Goal: Task Accomplishment & Management: Manage account settings

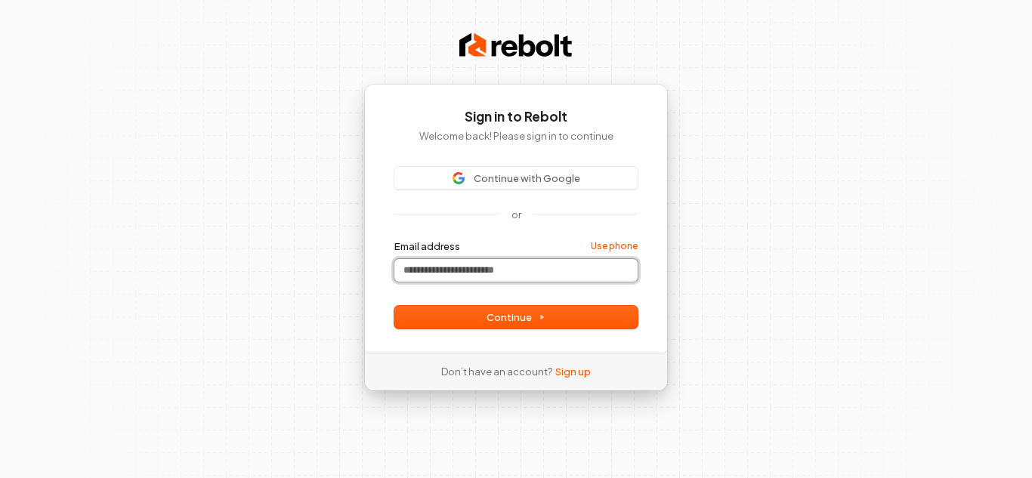
drag, startPoint x: 443, startPoint y: 266, endPoint x: 434, endPoint y: 267, distance: 9.2
click at [438, 266] on input "Email address" at bounding box center [515, 270] width 243 height 23
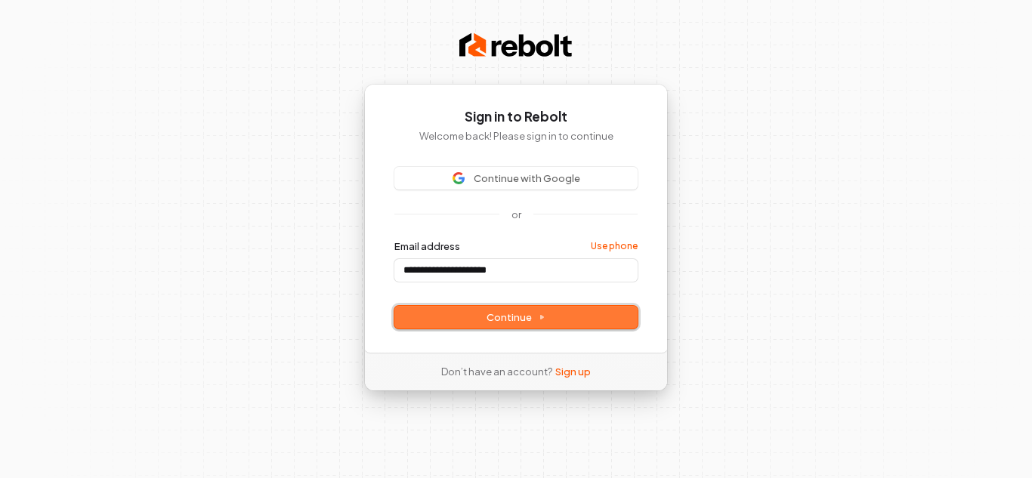
click at [458, 322] on button "Continue" at bounding box center [515, 317] width 243 height 23
type input "**********"
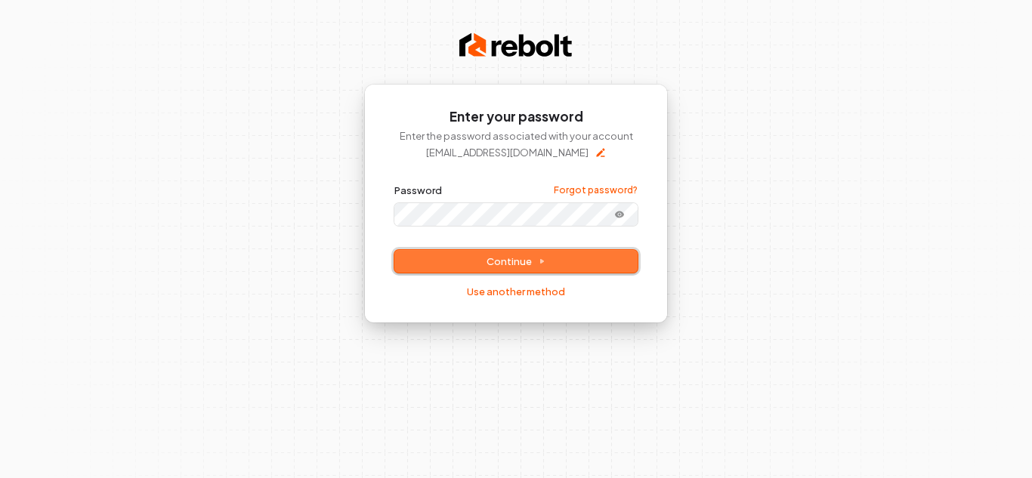
click at [481, 266] on button "Continue" at bounding box center [515, 261] width 243 height 23
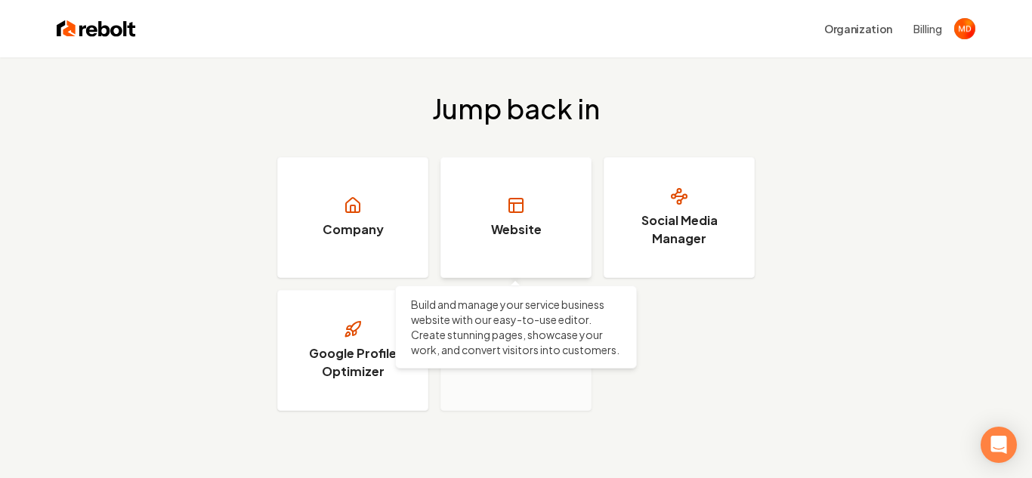
click at [496, 248] on link "Website" at bounding box center [515, 217] width 151 height 121
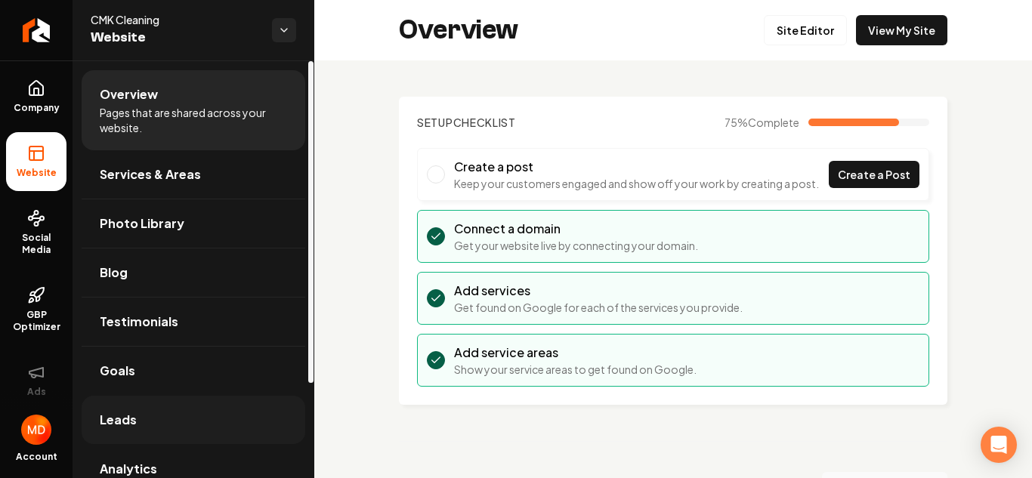
click at [172, 416] on link "Leads" at bounding box center [194, 420] width 224 height 48
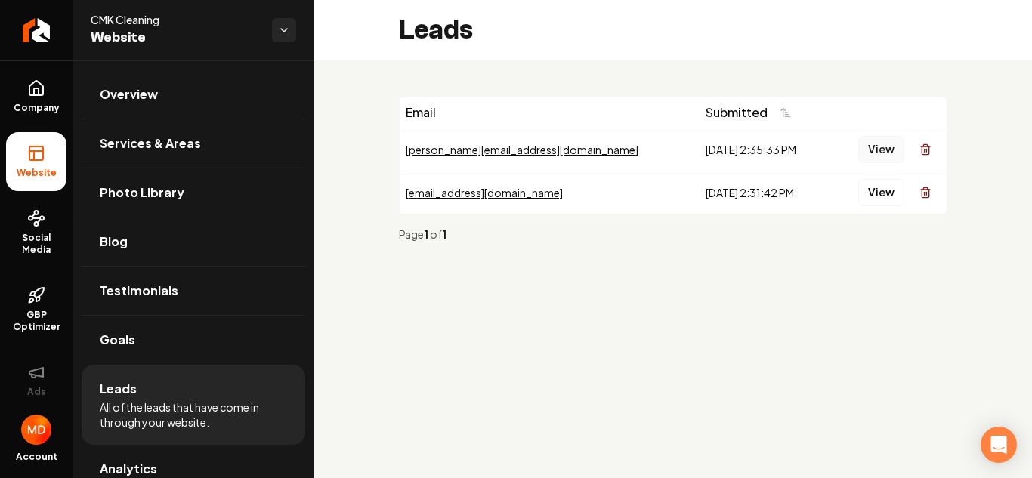
click at [873, 151] on button "View" at bounding box center [881, 149] width 46 height 27
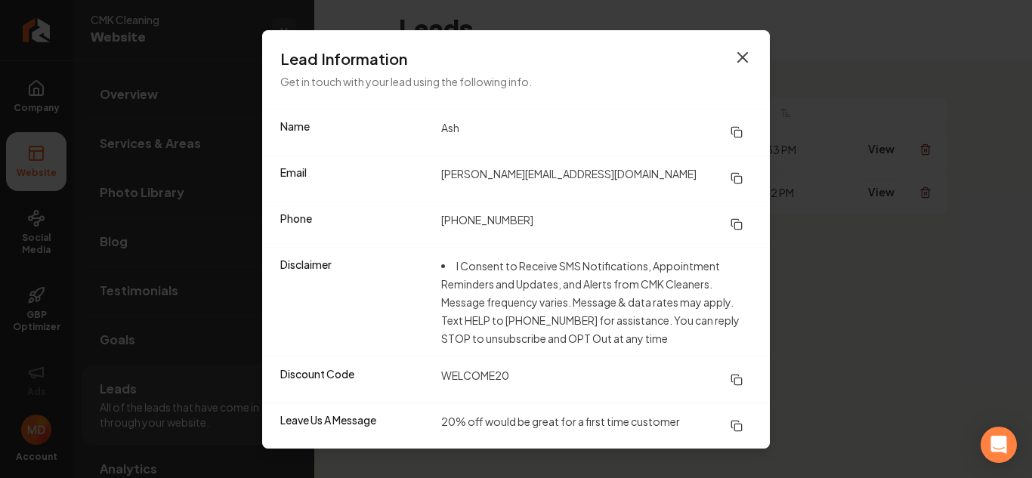
click at [736, 60] on icon "button" at bounding box center [742, 57] width 18 height 18
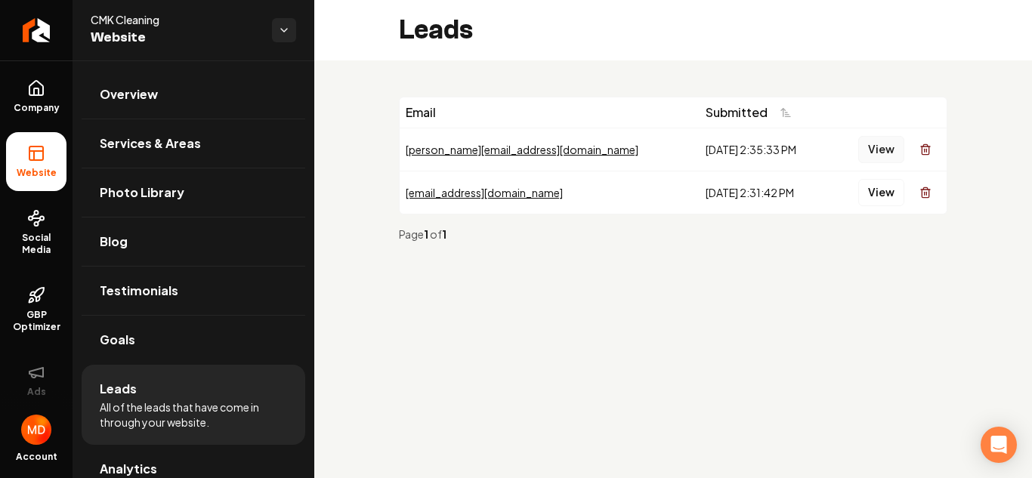
click at [886, 151] on button "View" at bounding box center [881, 149] width 46 height 27
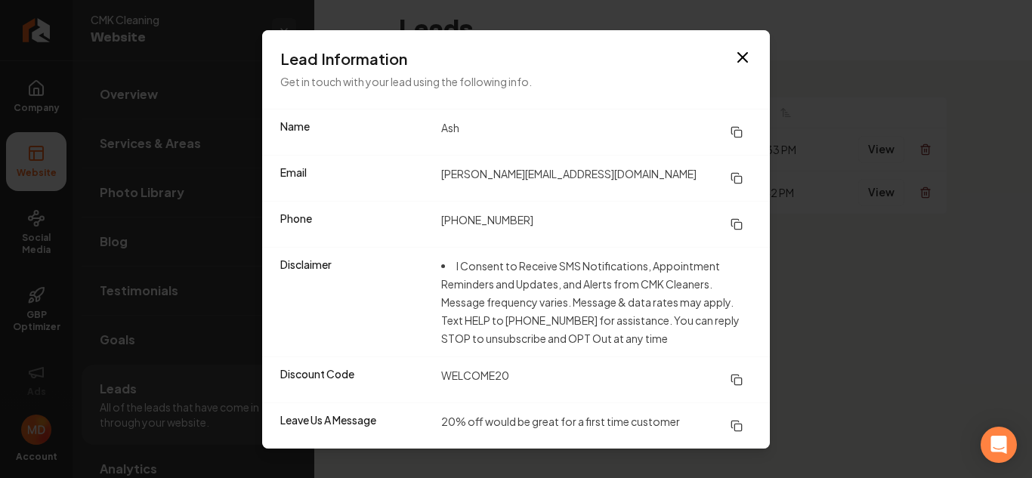
click at [734, 221] on icon at bounding box center [736, 224] width 12 height 12
click at [741, 60] on icon "button" at bounding box center [742, 57] width 18 height 18
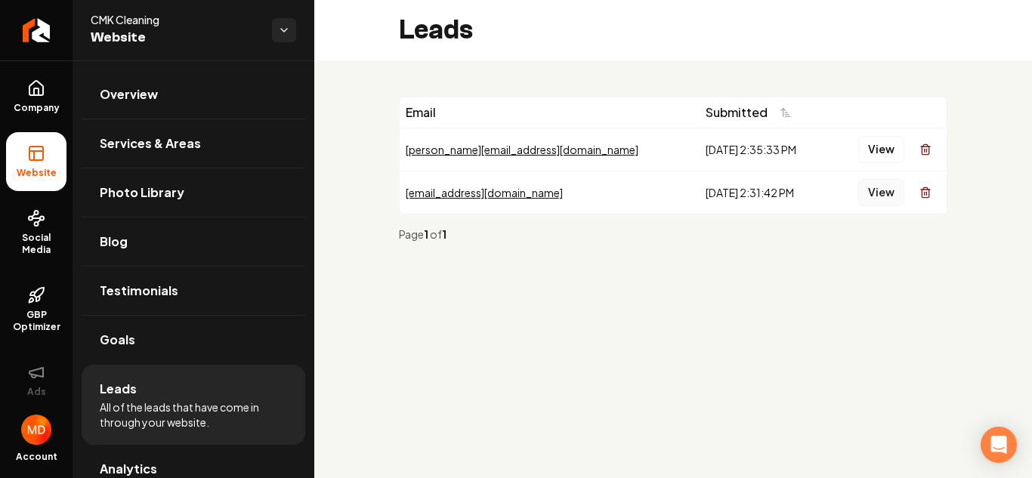
click at [878, 191] on button "View" at bounding box center [881, 192] width 46 height 27
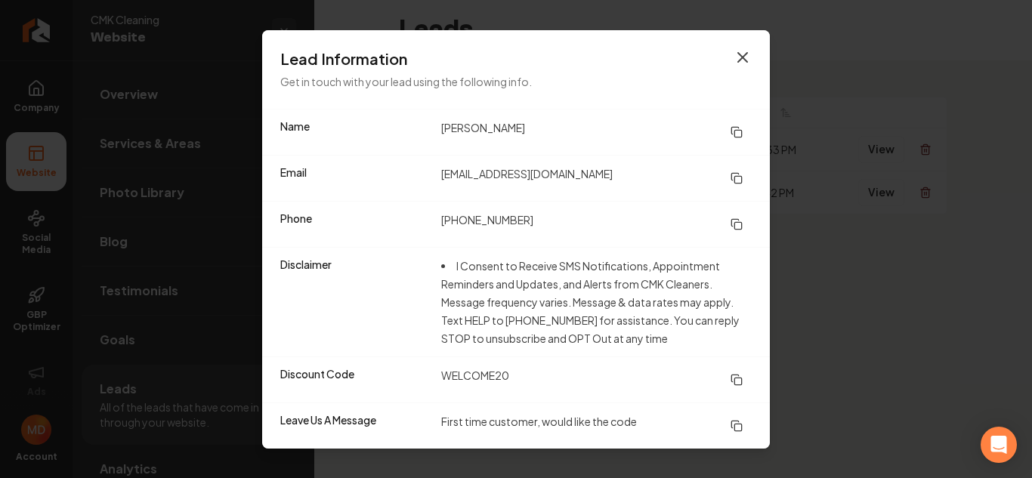
click at [744, 59] on icon "button" at bounding box center [742, 57] width 9 height 9
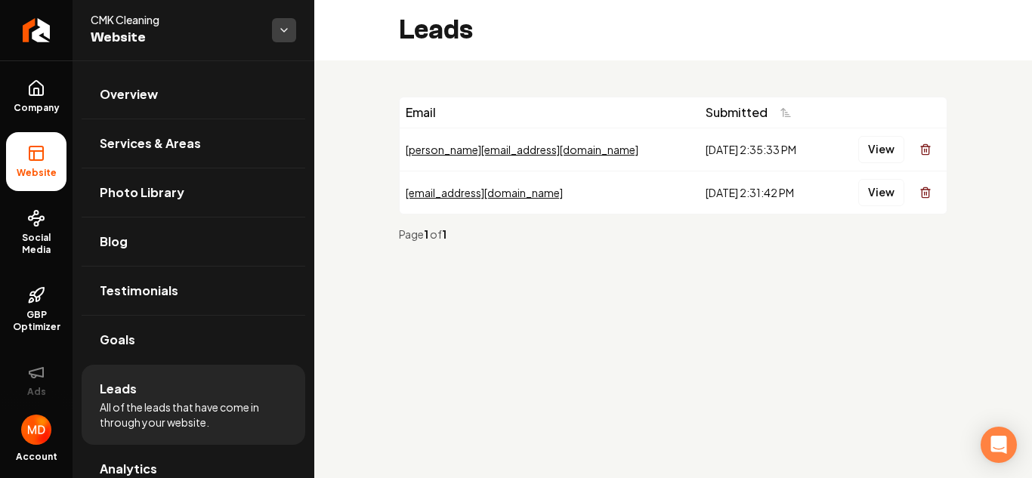
click at [276, 27] on html "Company Website Social Media GBP Optimizer Ads Account CMK Cleaning Website Ove…" at bounding box center [516, 239] width 1032 height 478
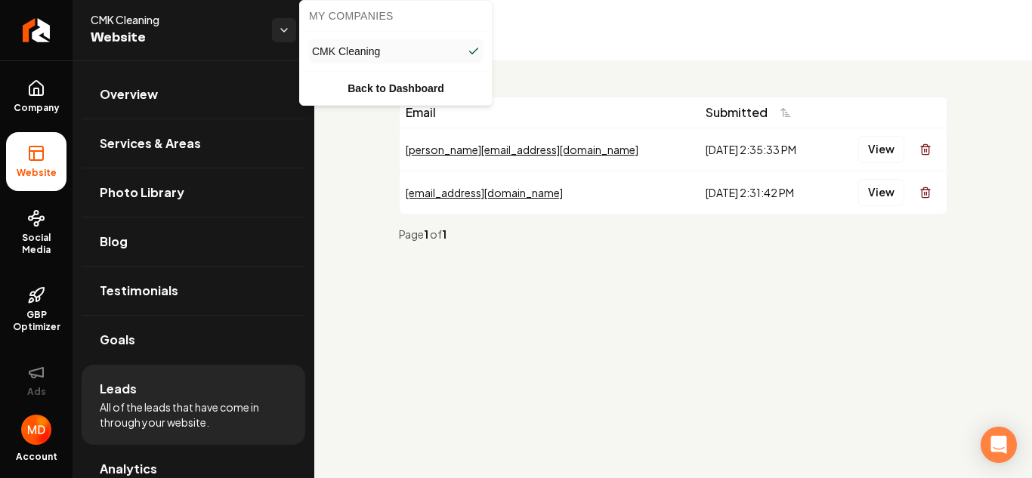
click at [331, 48] on span "CMK Cleaning" at bounding box center [346, 51] width 68 height 15
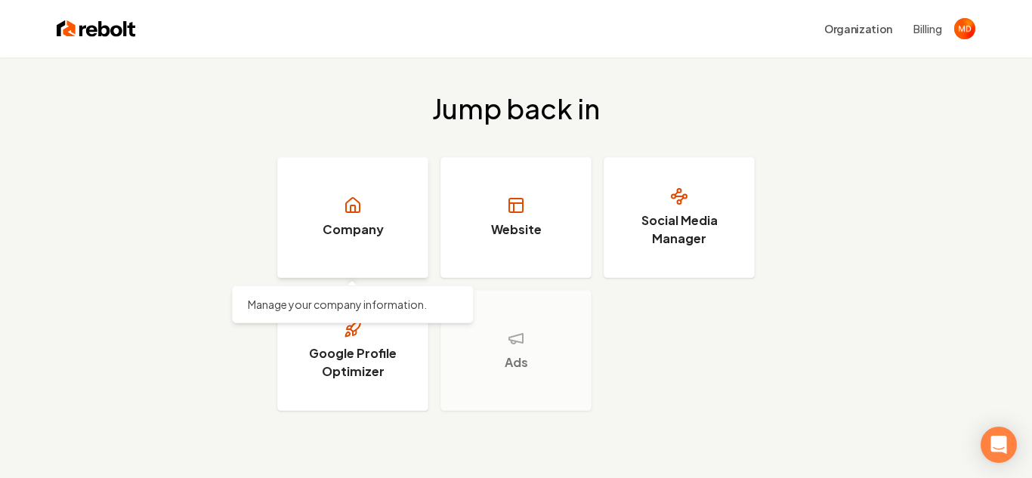
click at [377, 240] on link "Company" at bounding box center [352, 217] width 151 height 121
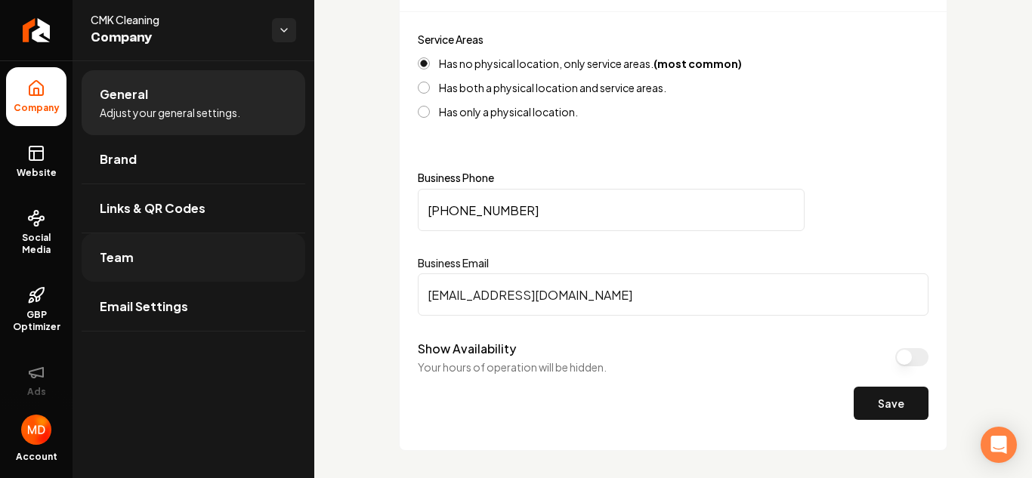
scroll to position [495, 0]
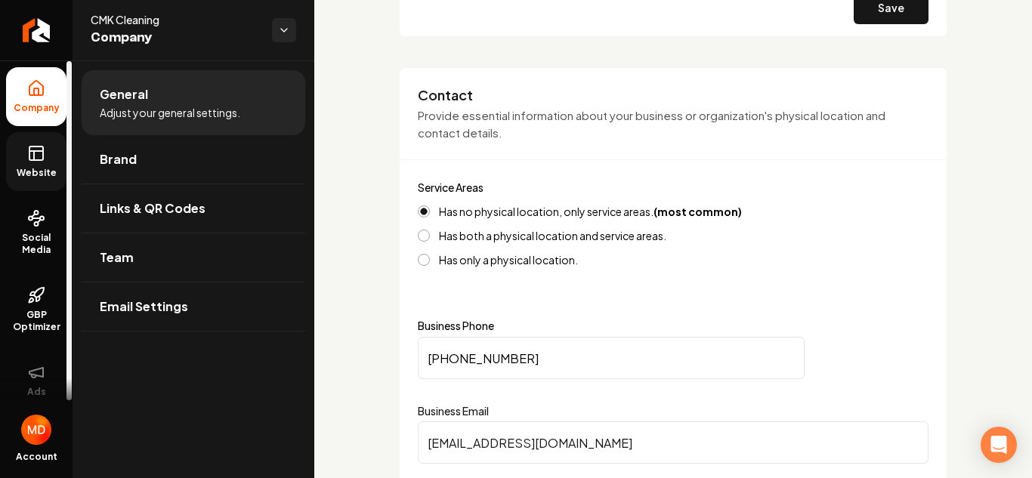
click at [39, 165] on link "Website" at bounding box center [36, 161] width 60 height 59
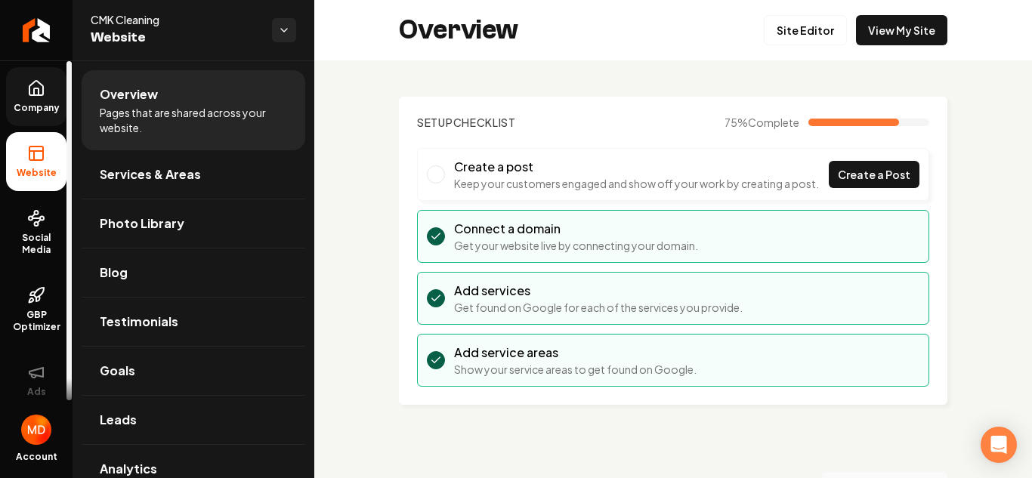
click at [35, 89] on icon at bounding box center [36, 88] width 18 height 18
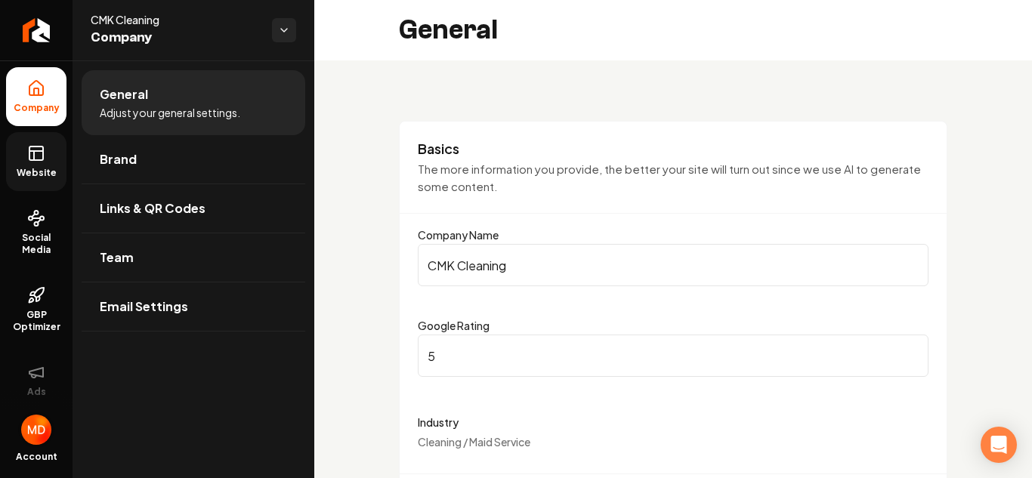
click at [29, 441] on img "Open user button" at bounding box center [36, 430] width 30 height 30
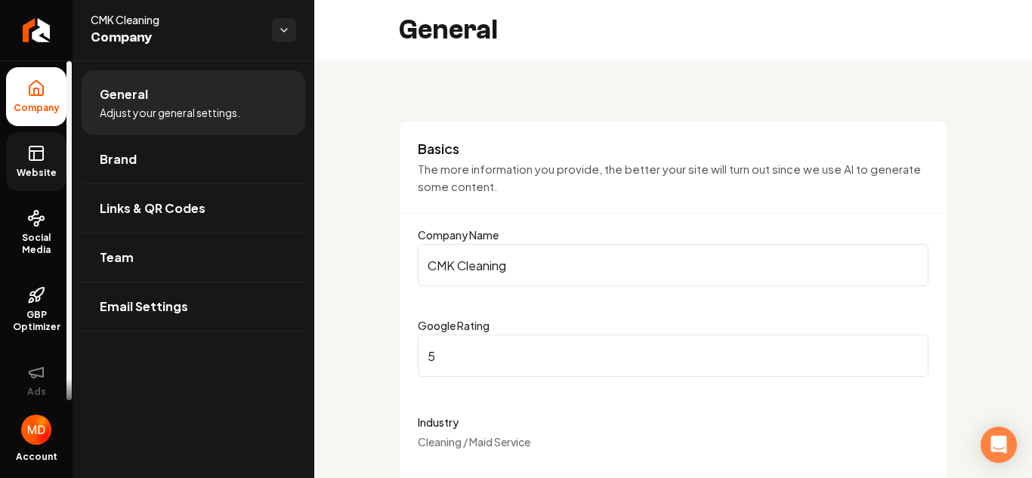
click at [38, 151] on icon at bounding box center [36, 151] width 14 height 0
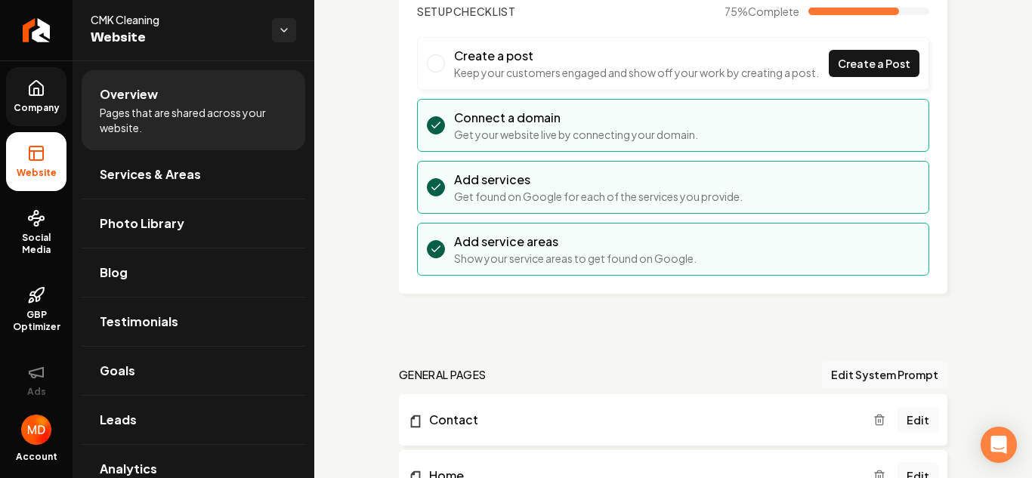
scroll to position [248, 0]
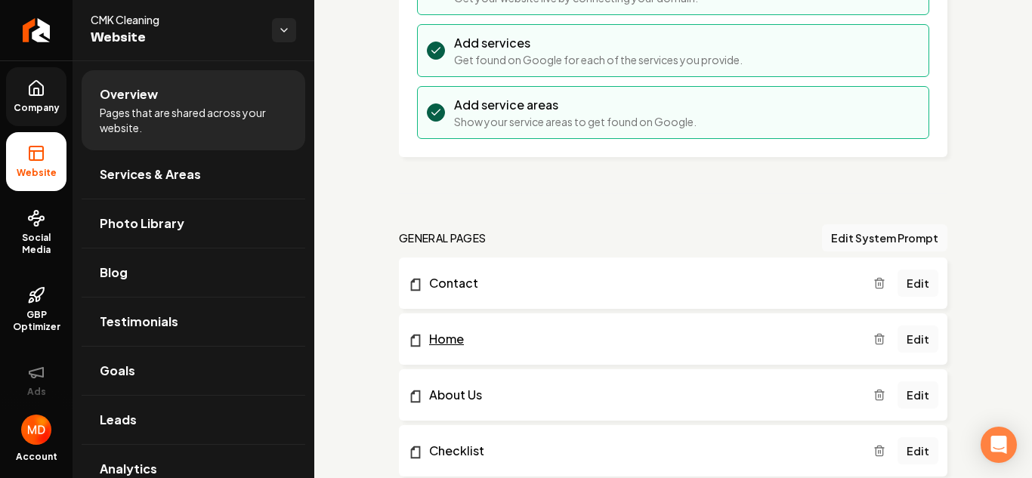
click at [444, 346] on link "Home" at bounding box center [640, 339] width 465 height 18
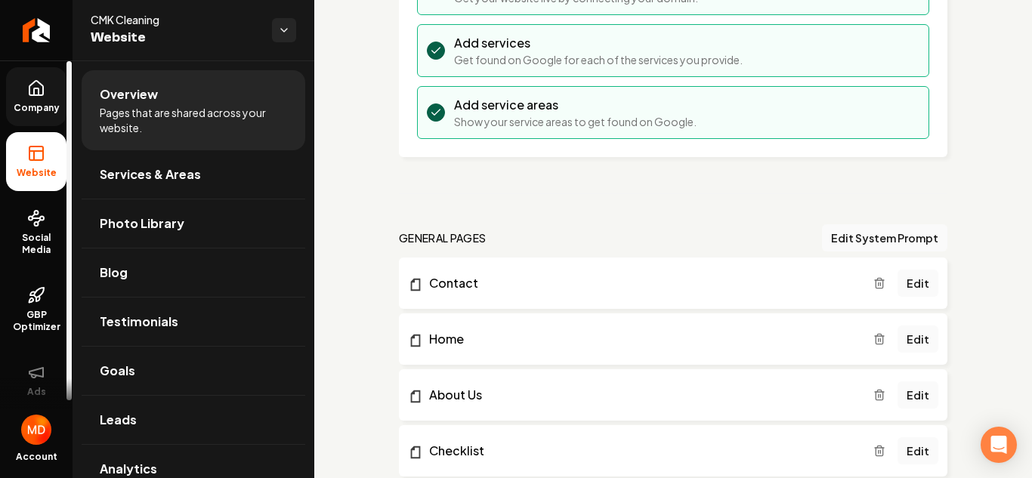
click at [37, 100] on link "Company" at bounding box center [36, 96] width 60 height 59
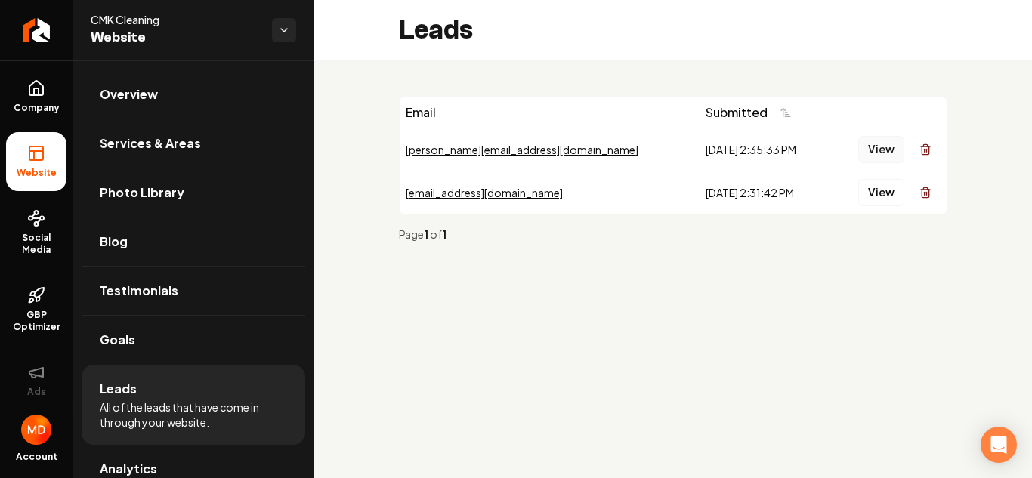
click at [880, 156] on button "View" at bounding box center [881, 149] width 46 height 27
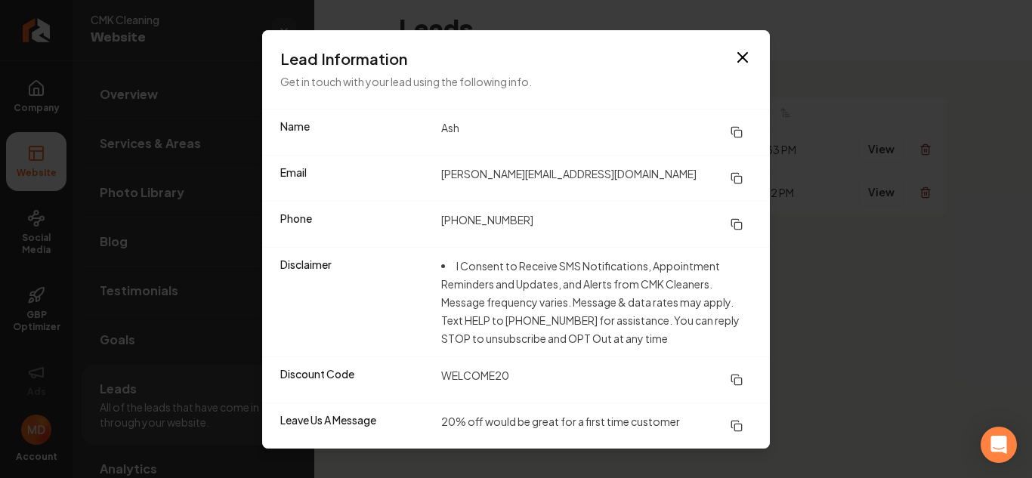
click at [735, 177] on icon at bounding box center [736, 178] width 12 height 12
click at [736, 224] on icon at bounding box center [736, 224] width 12 height 12
click at [741, 60] on icon "button" at bounding box center [742, 57] width 18 height 18
